Goal: Task Accomplishment & Management: Manage account settings

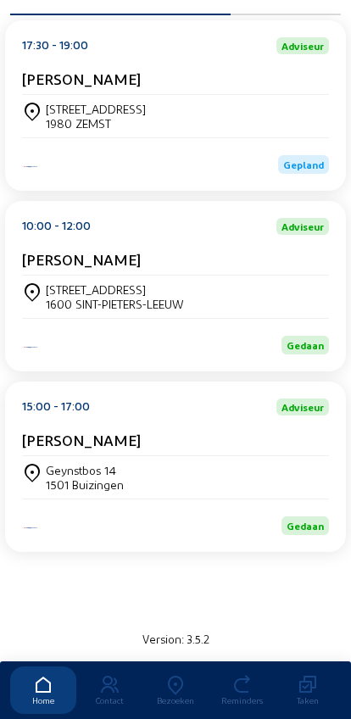
scroll to position [333, 0]
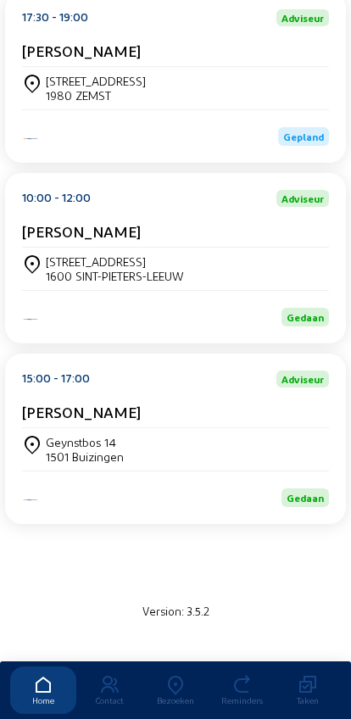
click at [288, 459] on div "Geynstbos 14 1501 Buizingen" at bounding box center [175, 449] width 307 height 29
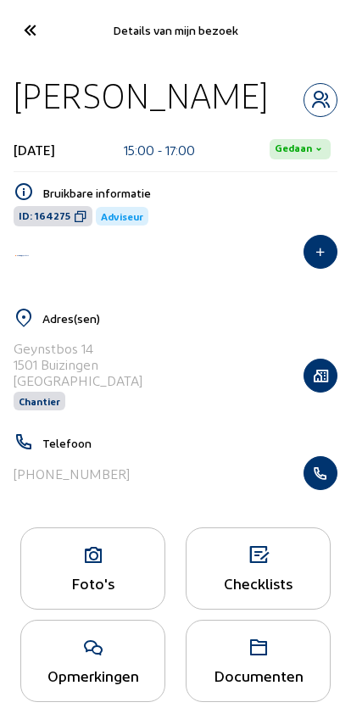
click at [322, 95] on icon "button" at bounding box center [320, 100] width 32 height 20
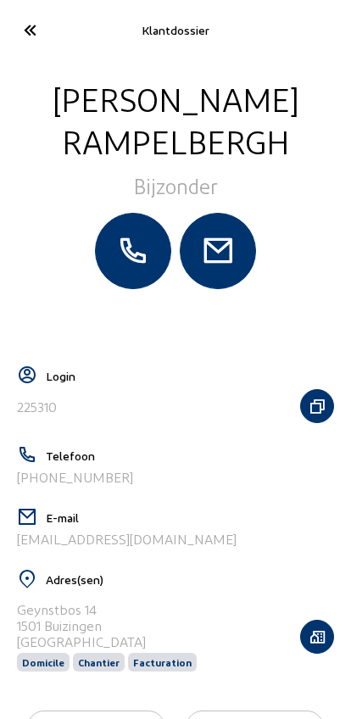
click at [19, 31] on icon at bounding box center [29, 30] width 28 height 30
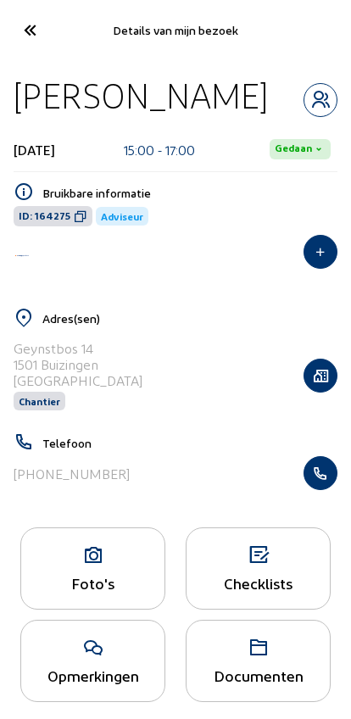
click at [41, 31] on icon at bounding box center [29, 30] width 28 height 30
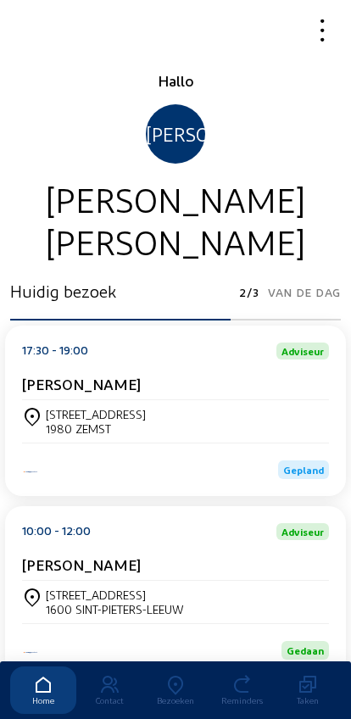
click at [175, 674] on icon at bounding box center [175, 684] width 66 height 20
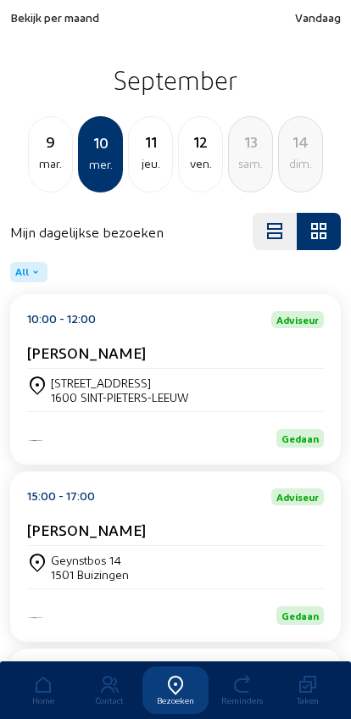
click at [50, 162] on div "mar." at bounding box center [50, 163] width 43 height 20
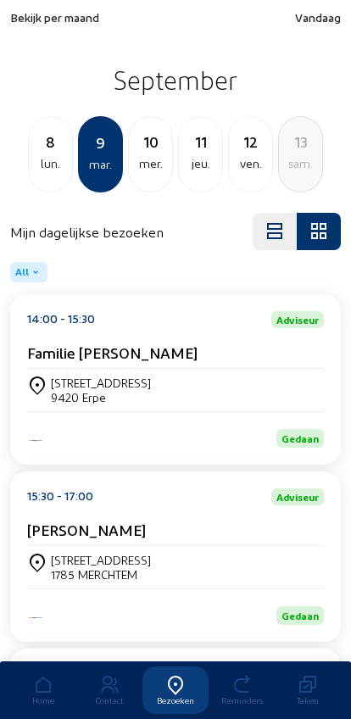
click at [42, 161] on div "lun." at bounding box center [50, 163] width 43 height 20
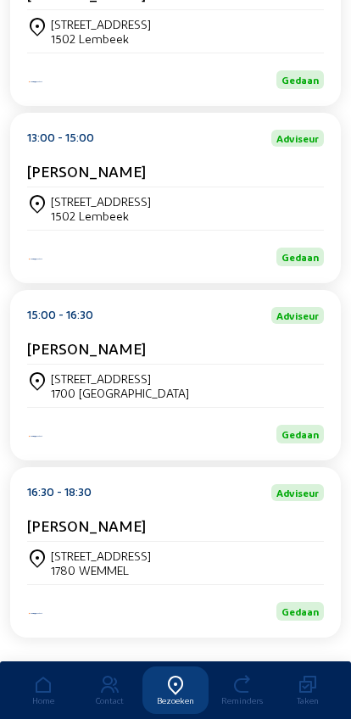
scroll to position [411, 0]
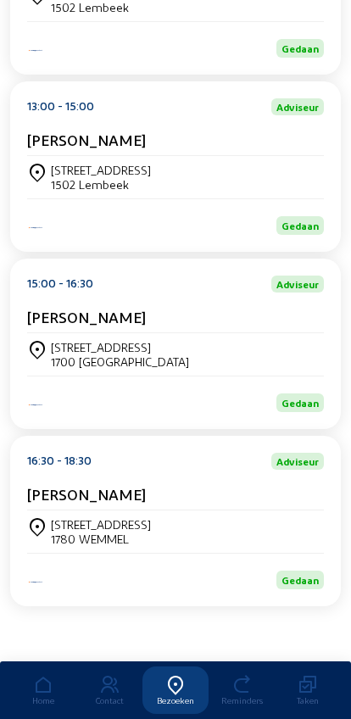
click at [70, 333] on div "[STREET_ADDRESS]" at bounding box center [175, 354] width 297 height 42
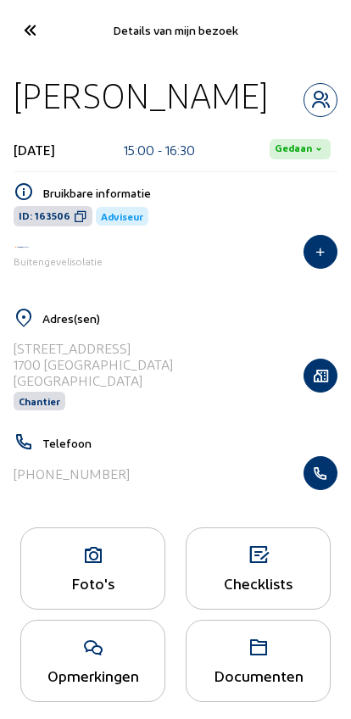
click at [87, 582] on div "Foto's" at bounding box center [92, 583] width 143 height 18
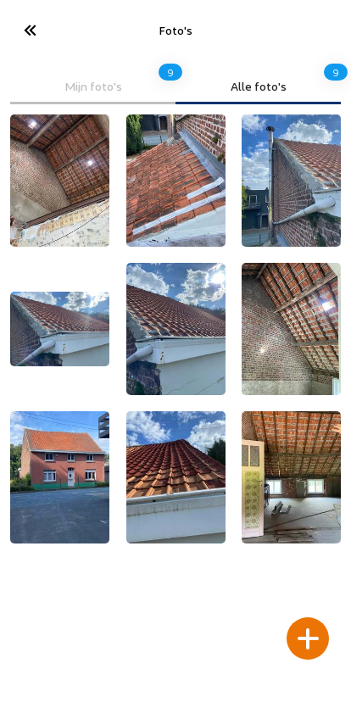
click at [308, 617] on div at bounding box center [307, 638] width 42 height 42
click at [310, 617] on div at bounding box center [307, 638] width 42 height 42
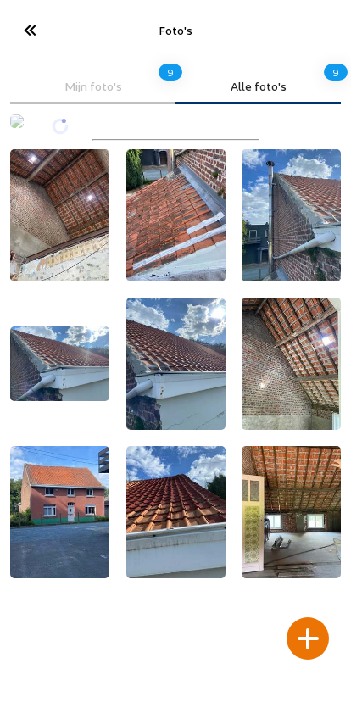
click at [304, 617] on div at bounding box center [307, 638] width 42 height 42
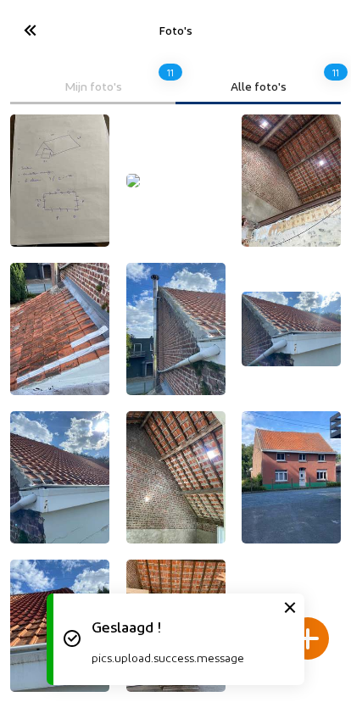
click at [35, 31] on icon at bounding box center [29, 30] width 28 height 30
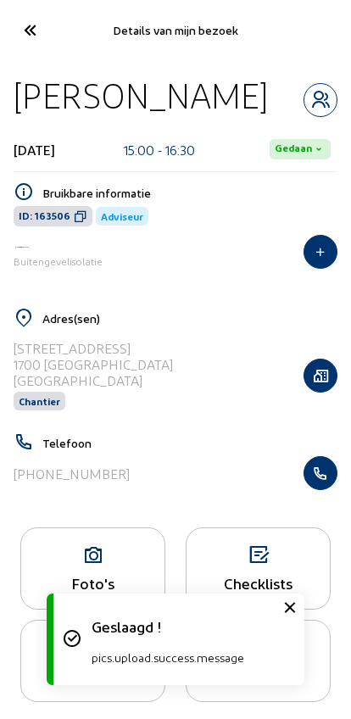
click at [30, 32] on icon at bounding box center [29, 30] width 28 height 30
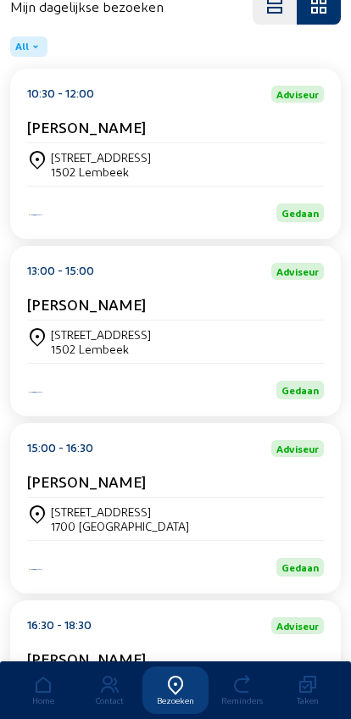
scroll to position [364, 0]
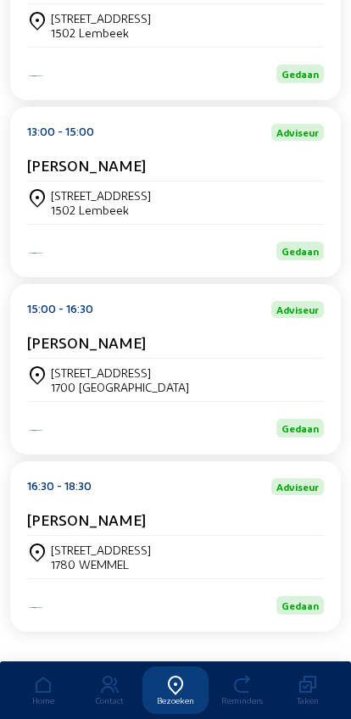
click at [70, 358] on div "[PERSON_NAME]" at bounding box center [175, 345] width 297 height 25
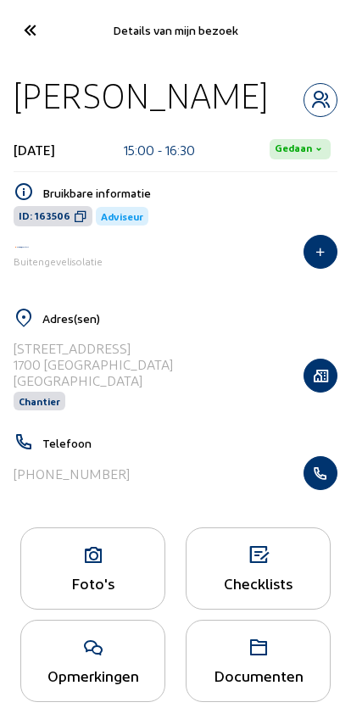
click at [88, 574] on div "Foto's" at bounding box center [92, 568] width 145 height 82
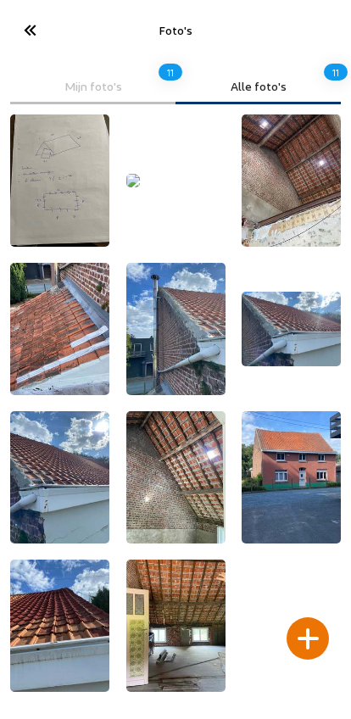
click at [140, 187] on img at bounding box center [133, 181] width 14 height 14
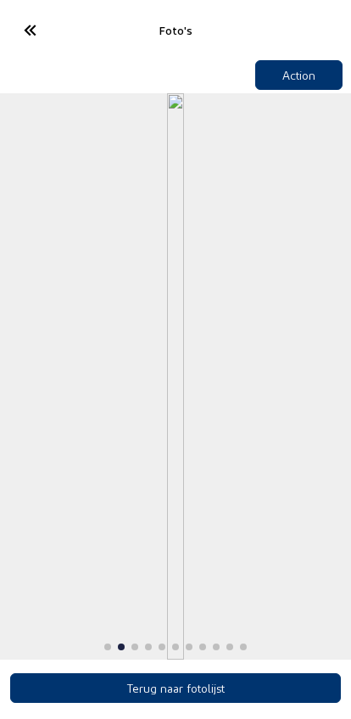
click at [279, 67] on button "Action" at bounding box center [299, 75] width 88 height 30
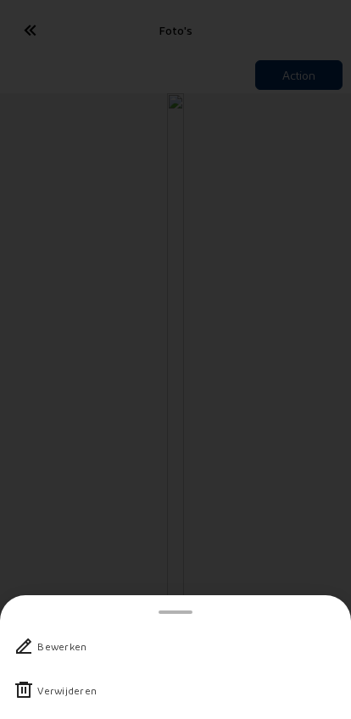
click at [47, 681] on div "Verwijderen" at bounding box center [66, 689] width 59 height 17
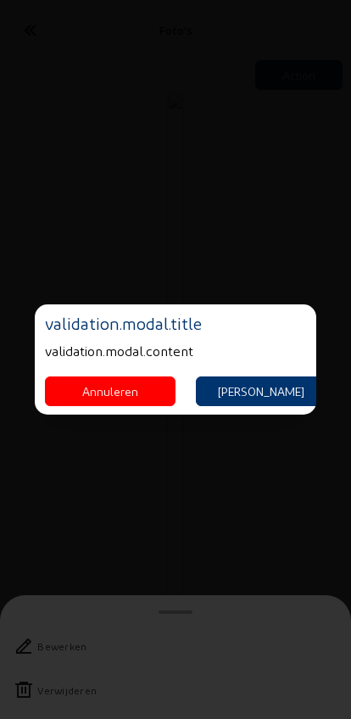
click at [273, 394] on button "[PERSON_NAME]" at bounding box center [261, 391] width 130 height 30
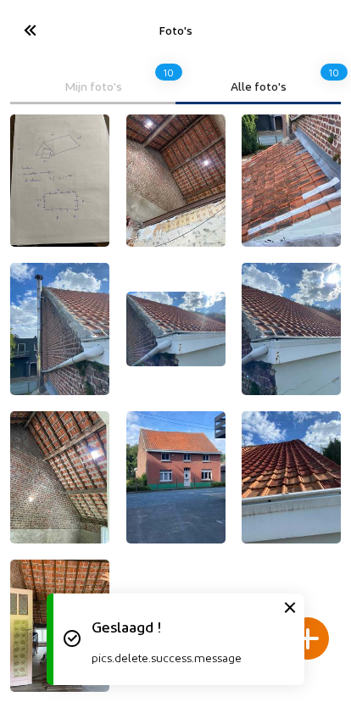
click at [324, 617] on div at bounding box center [307, 638] width 42 height 42
